Goal: Information Seeking & Learning: Learn about a topic

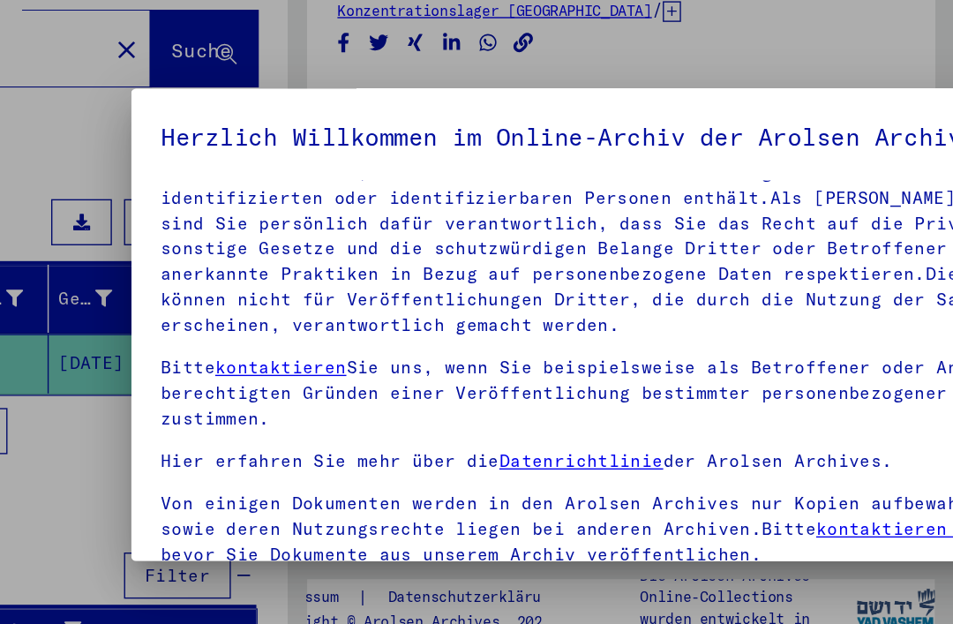
scroll to position [95, 0]
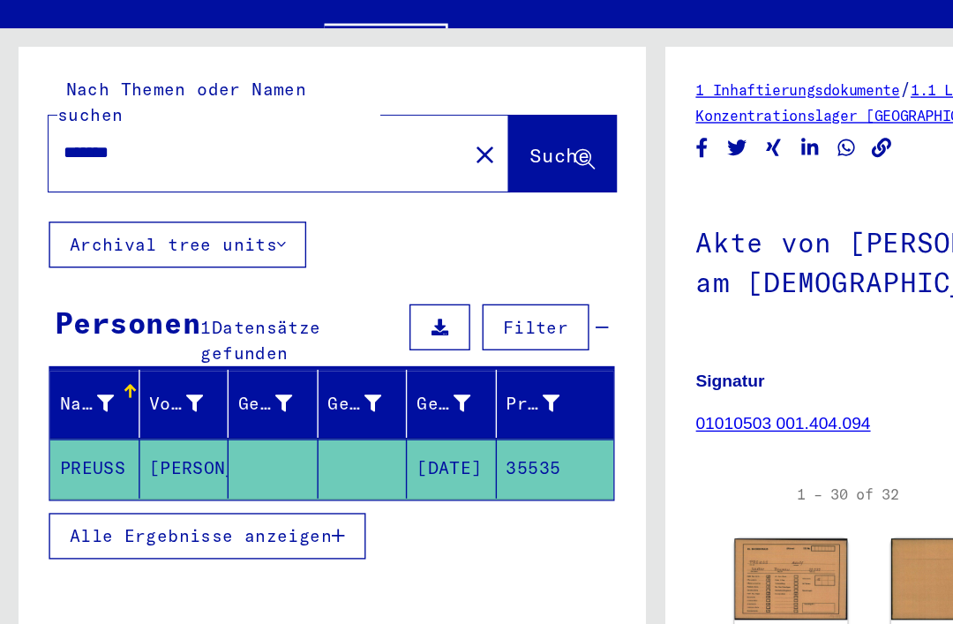
type input "**********"
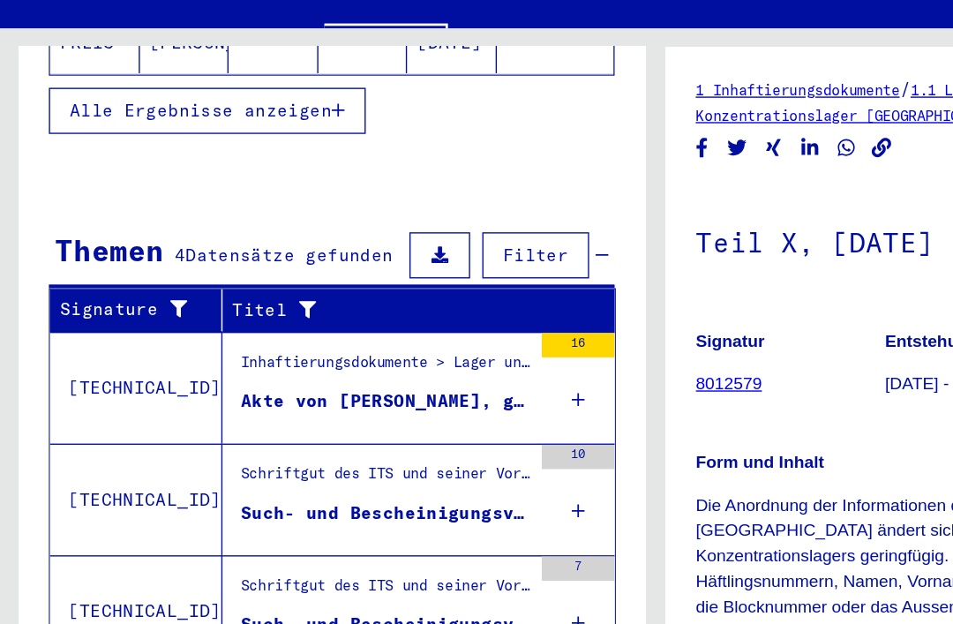
scroll to position [484, 0]
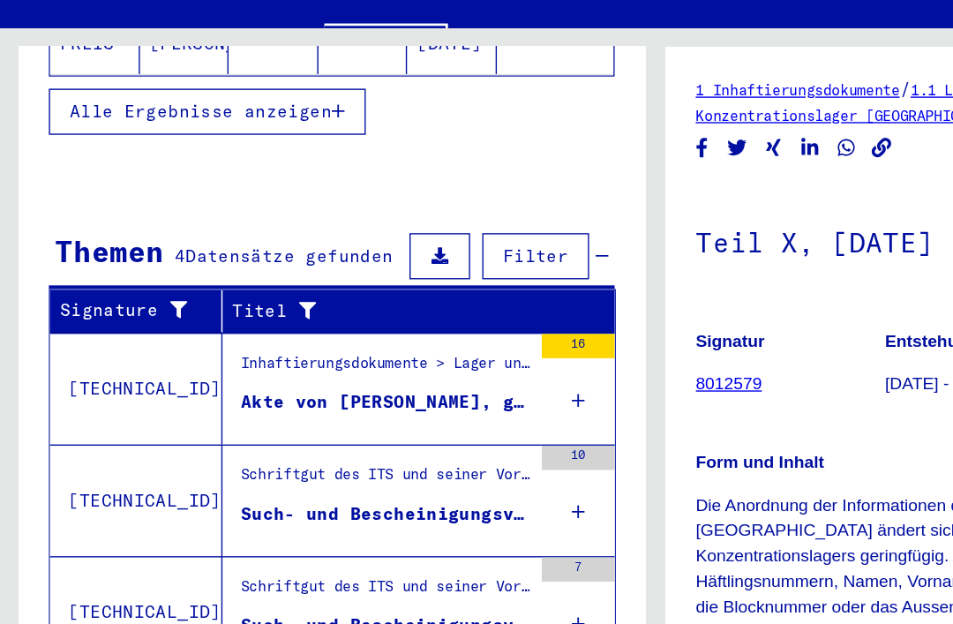
click at [287, 402] on div "Schriftgut des ITS und seiner Vorgänger > Bearbeitung von Anfragen > Fallbezoge…" at bounding box center [280, 414] width 210 height 25
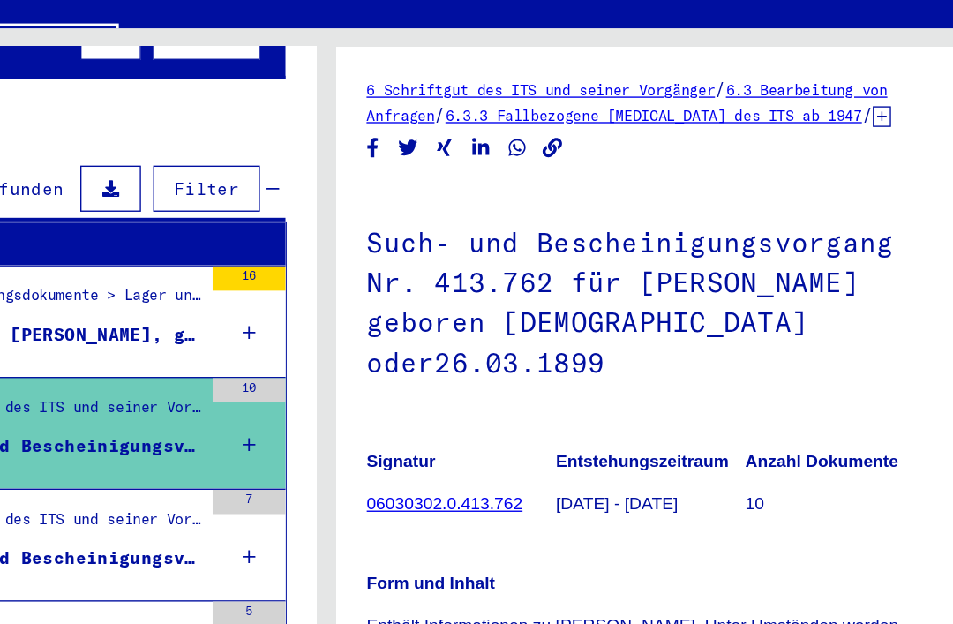
click at [511, 141] on link "6.3.3 Fallbezogene [MEDICAL_DATA] des ITS ab 1947" at bounding box center [662, 147] width 303 height 13
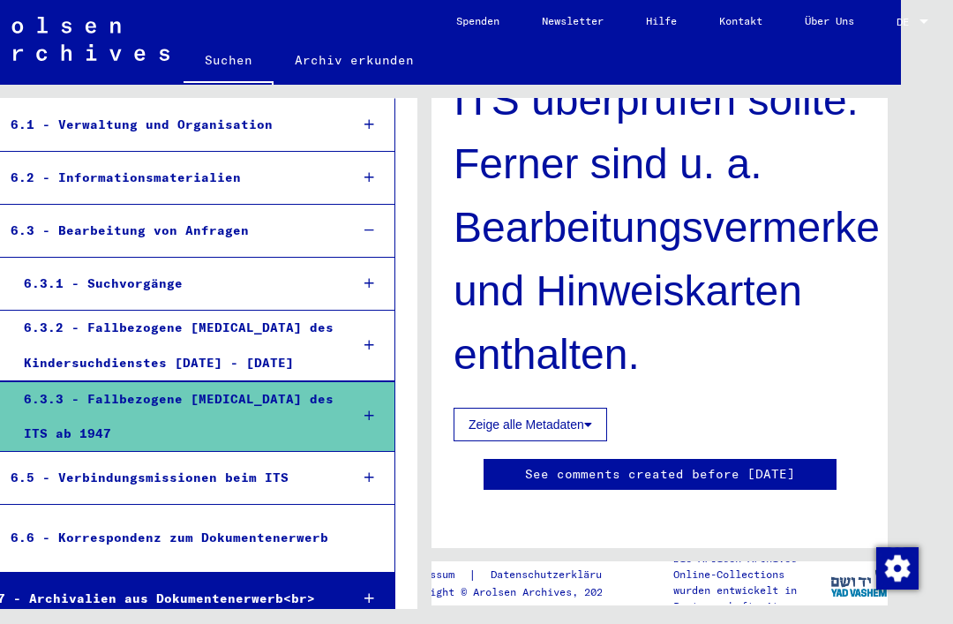
scroll to position [1862, 0]
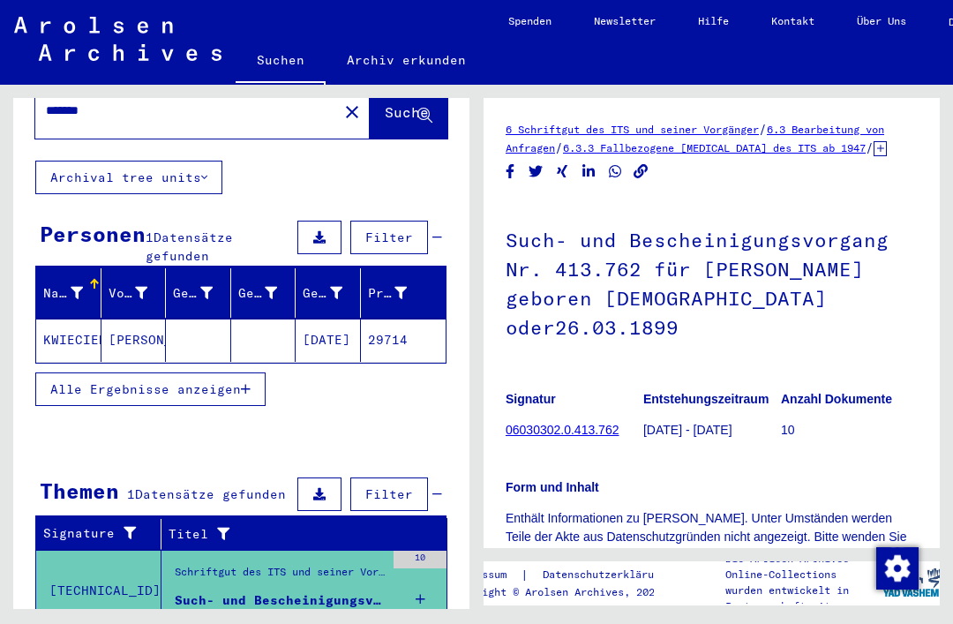
click at [815, 272] on h1 "Such- und Bescheinigungsvorgang Nr. 413.762 für [PERSON_NAME] geboren [DEMOGRAP…" at bounding box center [712, 281] width 412 height 165
click at [230, 591] on div "Such- und Bescheinigungsvorgang Nr. 413.762 für [PERSON_NAME] geboren [DEMOGRAP…" at bounding box center [280, 600] width 210 height 19
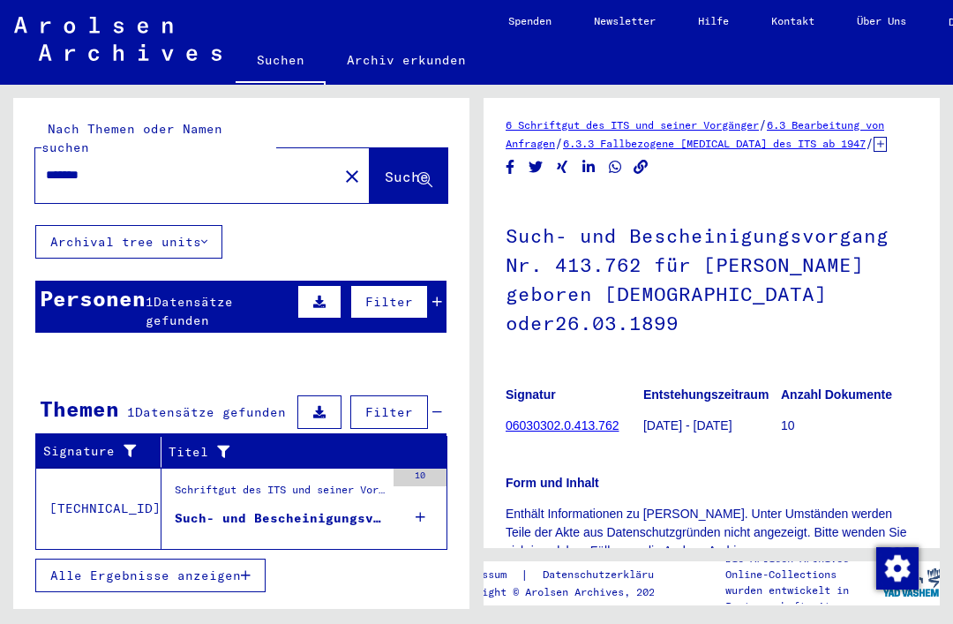
scroll to position [6, 0]
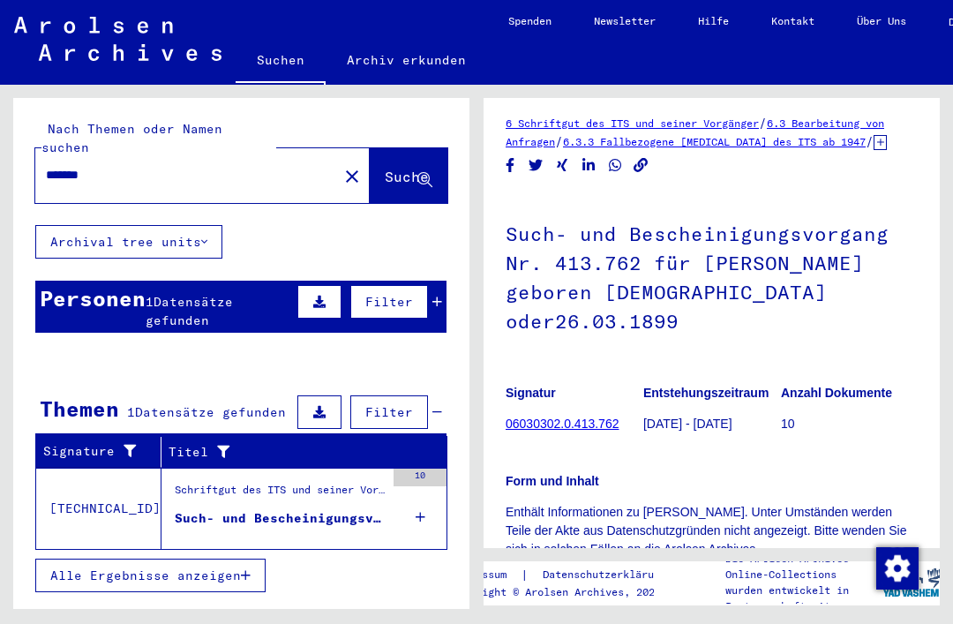
click at [756, 278] on h1 "Such- und Bescheinigungsvorgang Nr. 413.762 für [PERSON_NAME] geboren [DEMOGRAP…" at bounding box center [712, 275] width 412 height 165
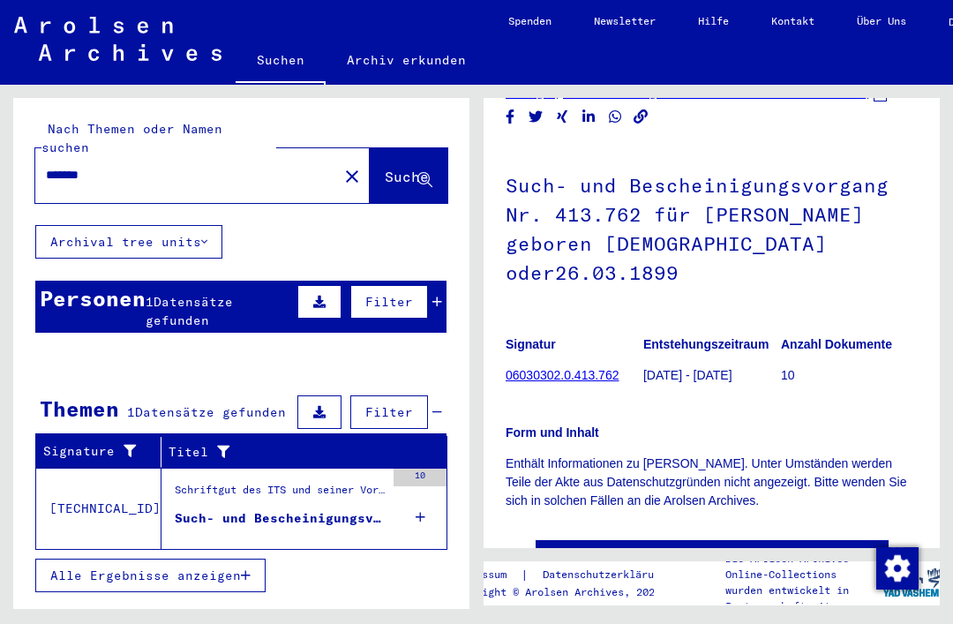
scroll to position [51, 0]
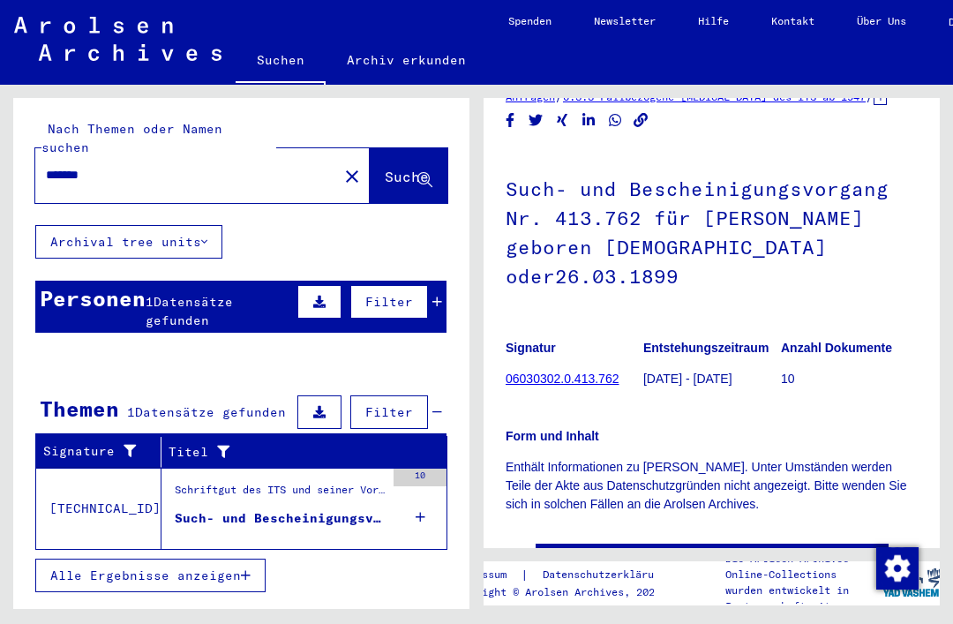
click at [889, 206] on h1 "Such- und Bescheinigungsvorgang Nr. 413.762 für [PERSON_NAME] geboren [DEMOGRAP…" at bounding box center [712, 230] width 412 height 165
type input "**********"
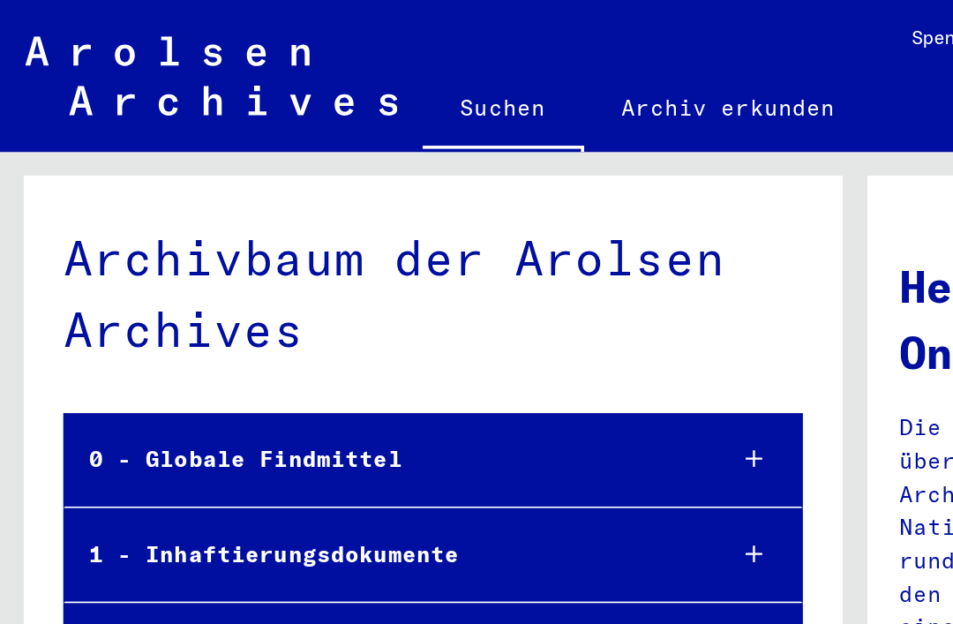
click at [110, 169] on div "Archivbaum der Arolsen Archives 0 - Globale Findmittel 1 - Inhaftierungsdokumen…" at bounding box center [241, 499] width 456 height 803
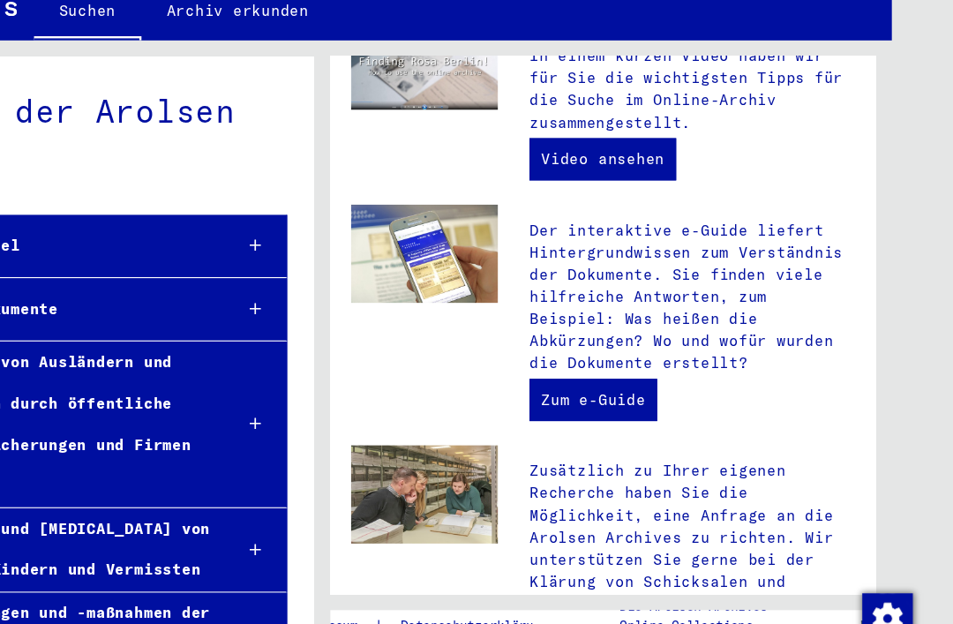
scroll to position [516, 0]
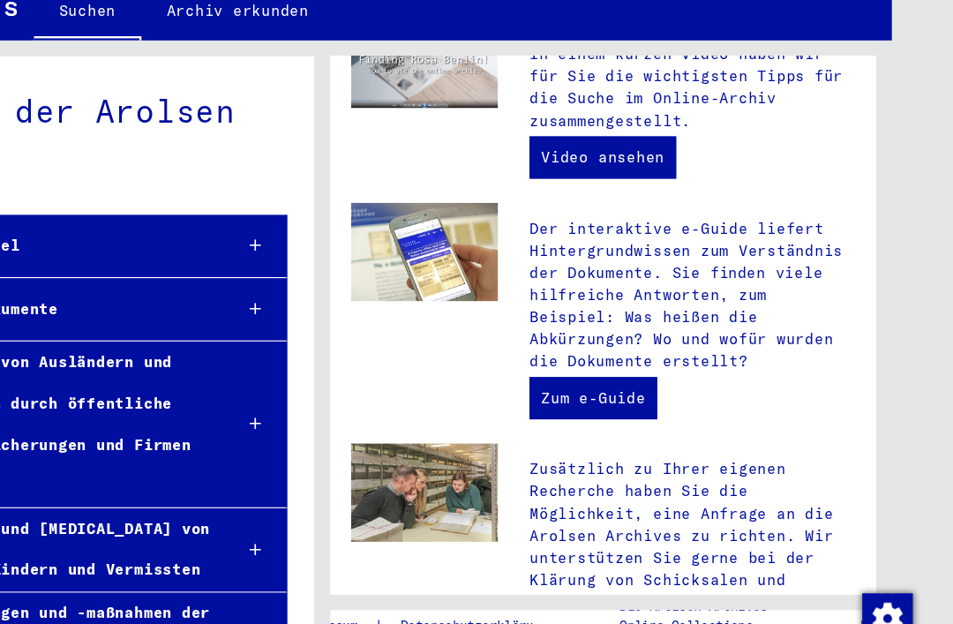
click at [598, 165] on link "Video ansehen" at bounding box center [659, 182] width 123 height 35
